Goal: Book appointment/travel/reservation

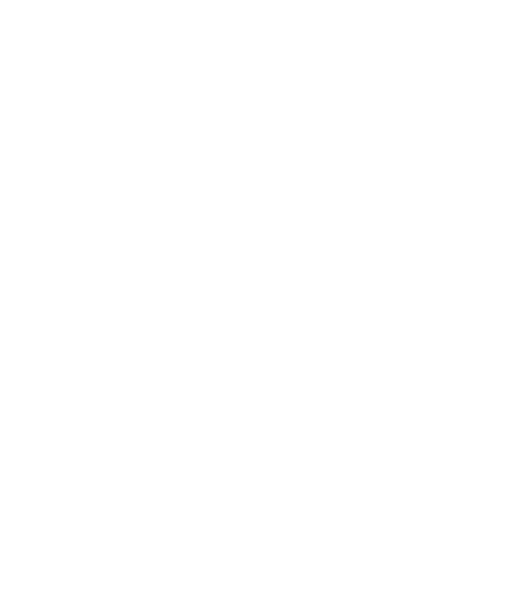
click at [200, 251] on span "SKI-IN SKI-OUT" at bounding box center [211, 256] width 70 height 10
click at [233, 443] on div "accept" at bounding box center [259, 456] width 167 height 26
click at [45, 434] on span "Arrival" at bounding box center [52, 438] width 38 height 9
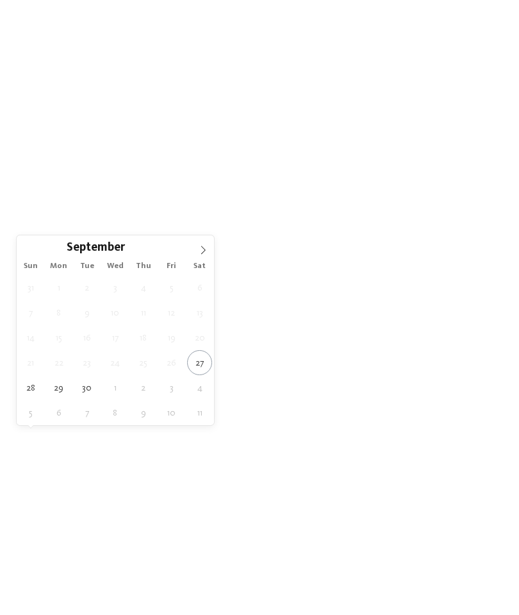
click at [194, 254] on span at bounding box center [203, 246] width 22 height 22
click at [193, 251] on span at bounding box center [203, 246] width 22 height 22
click at [202, 245] on icon at bounding box center [203, 249] width 9 height 9
click at [203, 247] on icon at bounding box center [203, 249] width 9 height 9
type input "****"
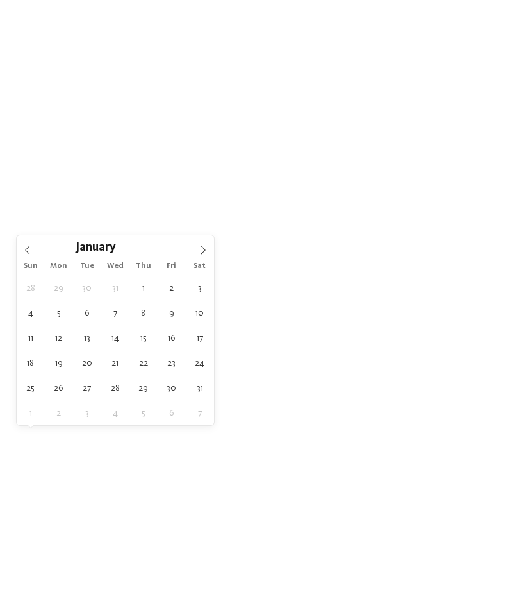
type div "[DATE]"
type input "****"
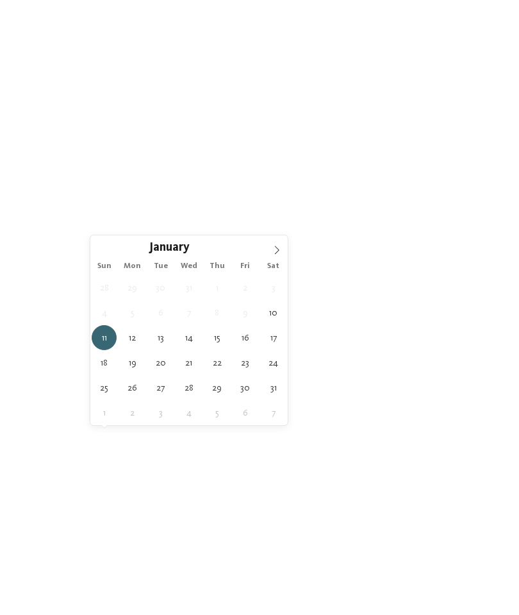
type div "[DATE]"
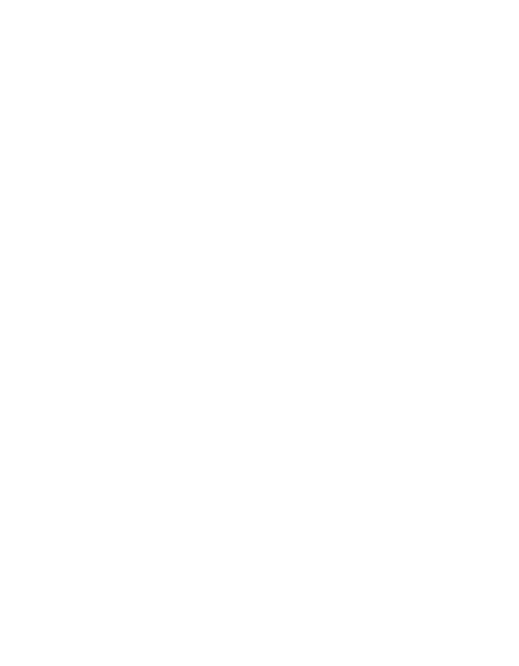
scroll to position [67, 0]
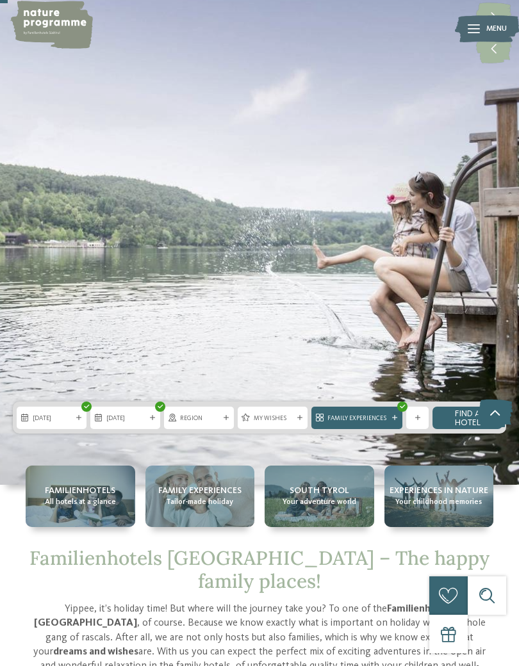
click at [215, 413] on div "Region" at bounding box center [199, 418] width 44 height 10
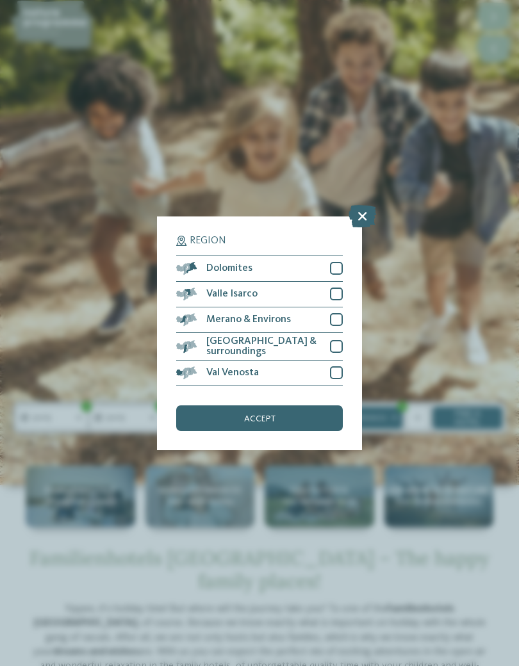
click at [336, 262] on div at bounding box center [336, 268] width 13 height 13
click at [254, 415] on span "accept" at bounding box center [259, 419] width 31 height 9
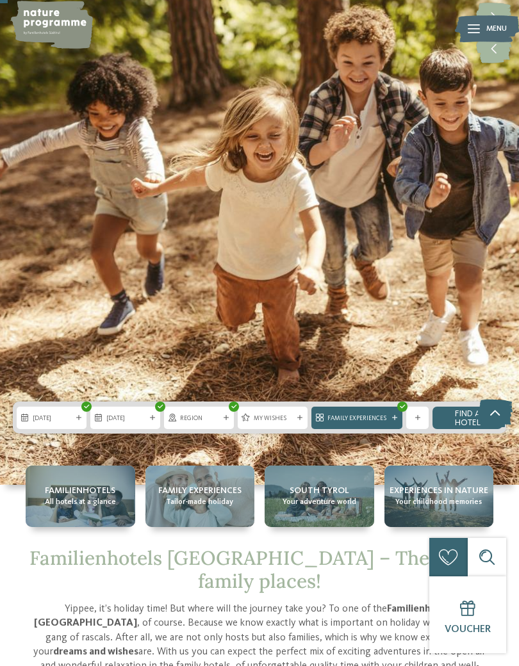
click at [457, 420] on link "Find a hotel" at bounding box center [468, 418] width 70 height 22
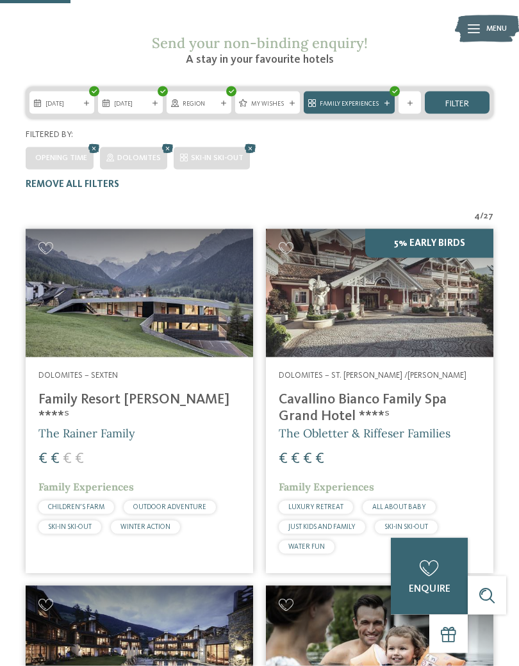
scroll to position [186, 0]
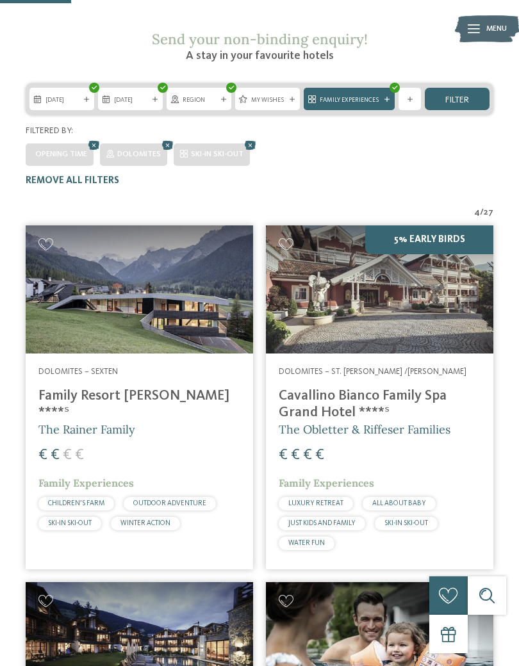
click at [92, 277] on div at bounding box center [139, 290] width 227 height 128
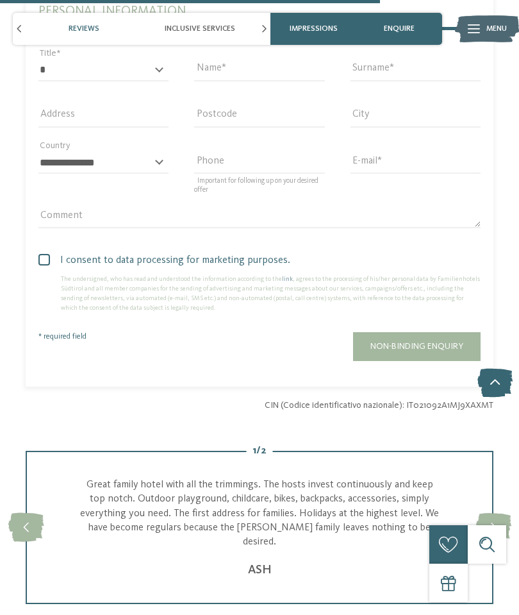
scroll to position [2521, 0]
